Goal: Task Accomplishment & Management: Manage account settings

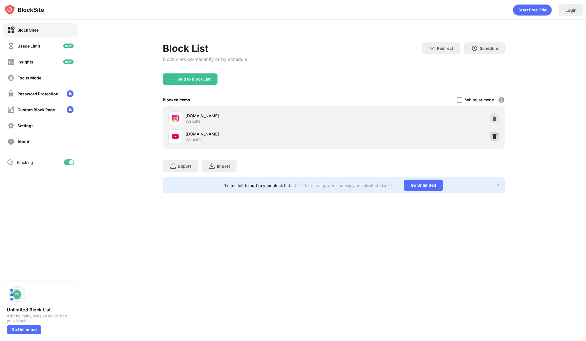
click at [494, 136] on img at bounding box center [495, 137] width 6 height 6
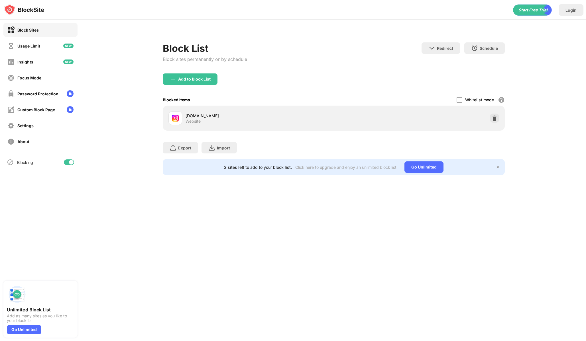
click at [143, 114] on div "Block List Block sites permanently or by schedule Redirect Choose a site to be …" at bounding box center [333, 106] width 505 height 172
click at [188, 83] on div "Add to Block List" at bounding box center [190, 79] width 55 height 11
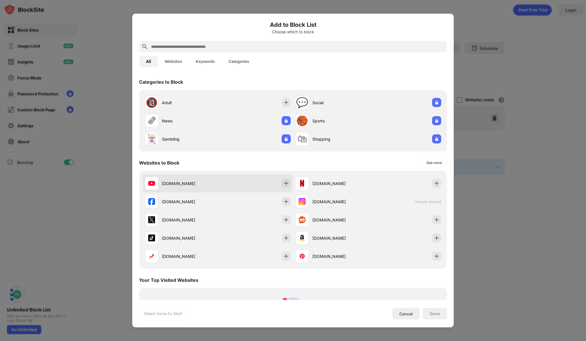
click at [216, 183] on div "youtube.com" at bounding box center [190, 184] width 56 height 6
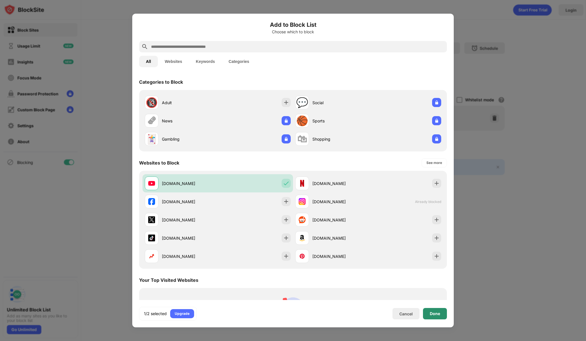
click at [436, 316] on div "Done" at bounding box center [435, 314] width 10 height 5
